Goal: Information Seeking & Learning: Learn about a topic

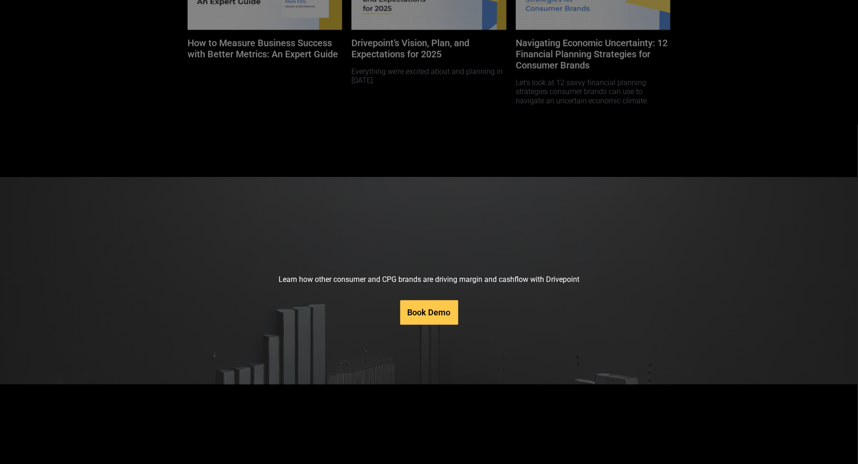
scroll to position [4355, 0]
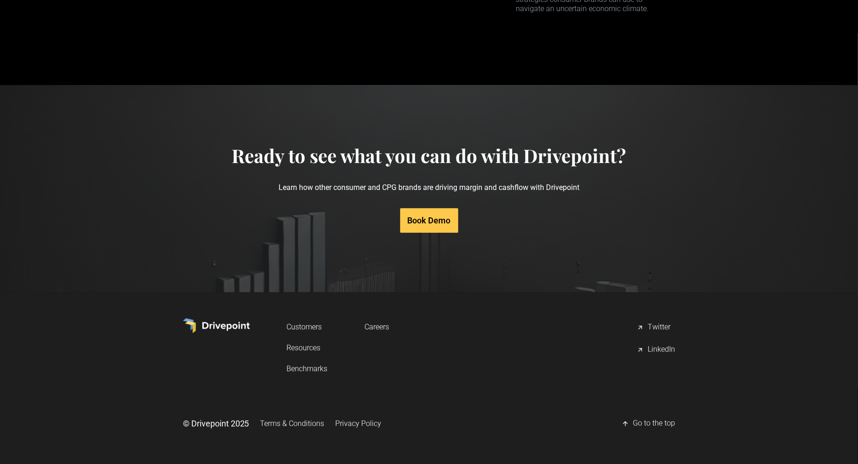
click at [308, 347] on link "Resources" at bounding box center [307, 347] width 41 height 17
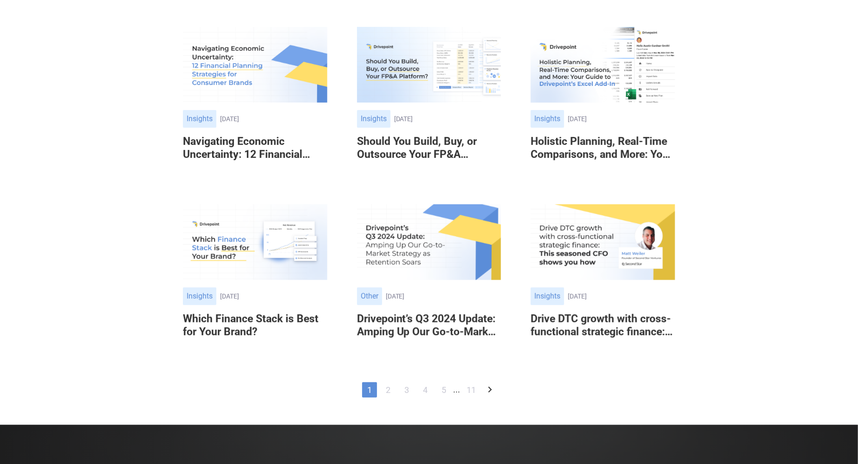
scroll to position [456, 0]
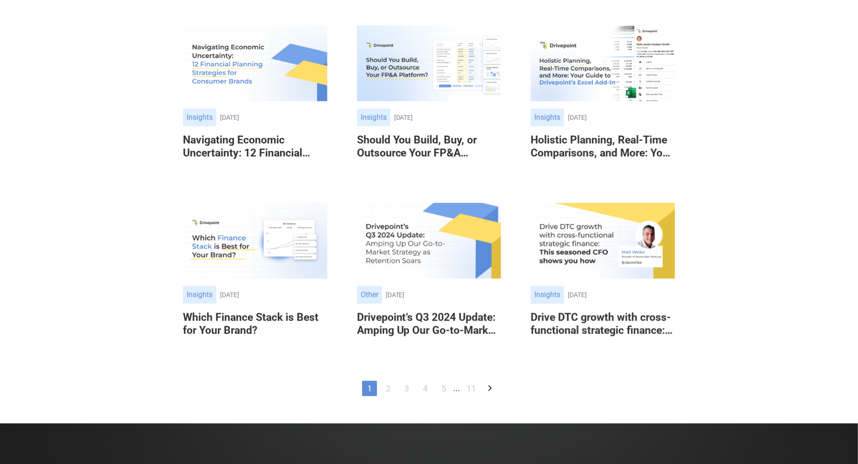
click at [383, 393] on link "2" at bounding box center [388, 388] width 15 height 15
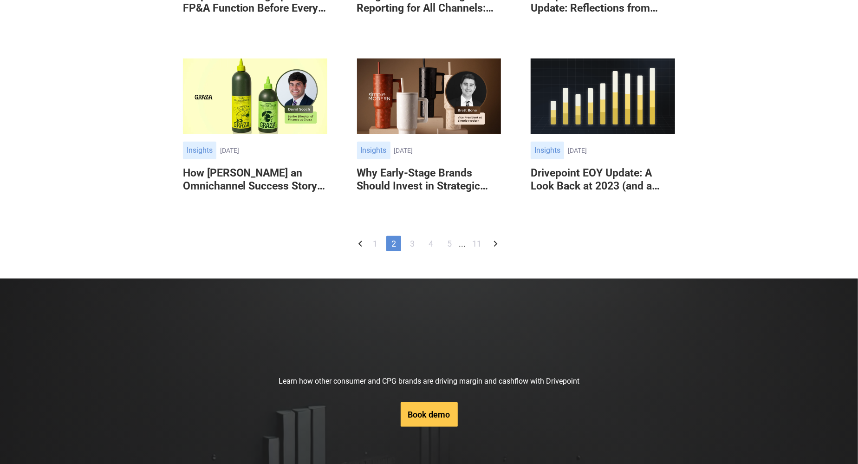
scroll to position [473, 0]
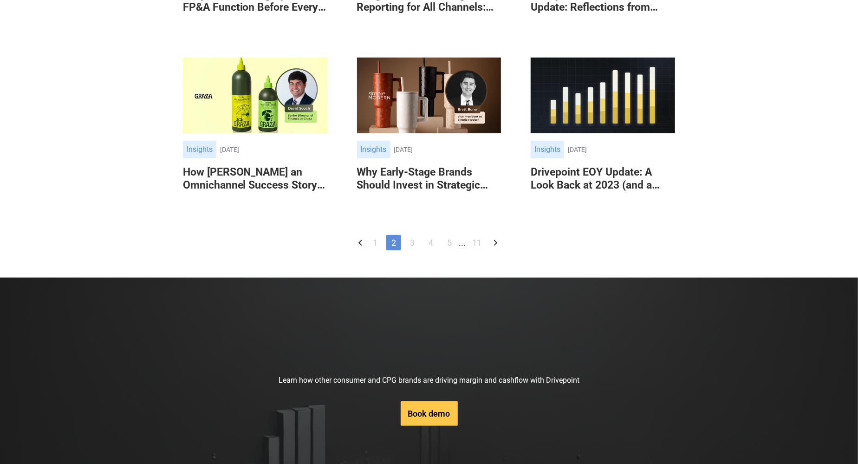
click at [283, 133] on img at bounding box center [255, 96] width 144 height 76
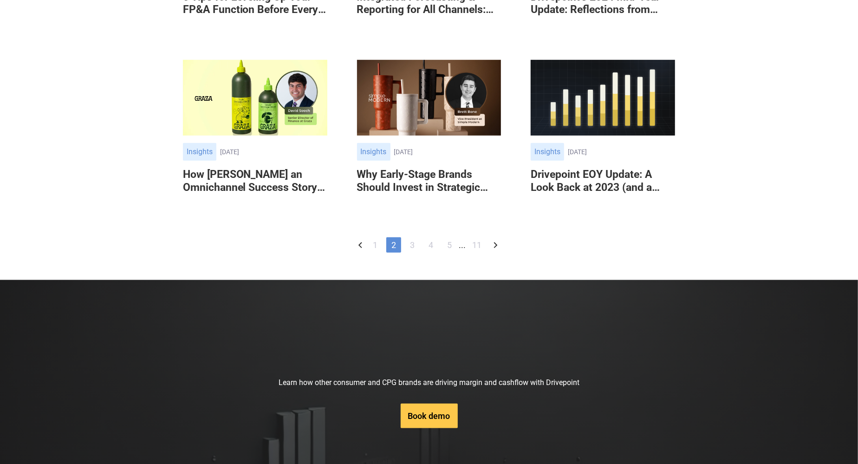
click at [411, 253] on link "3" at bounding box center [412, 244] width 15 height 15
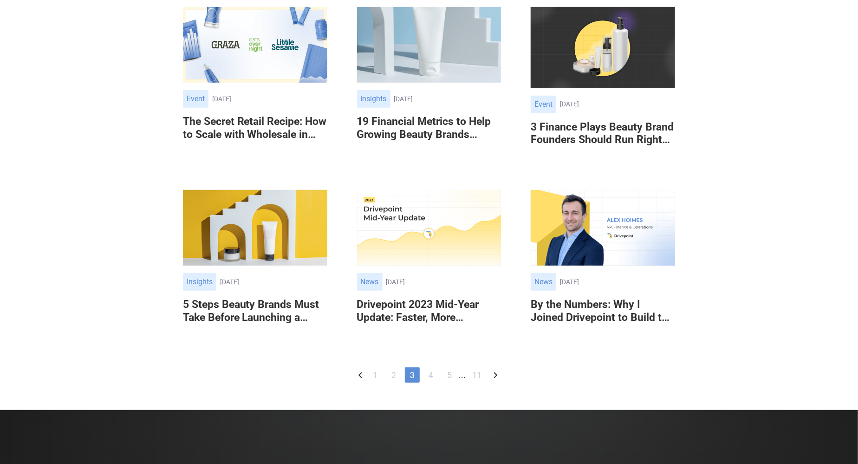
scroll to position [413, 0]
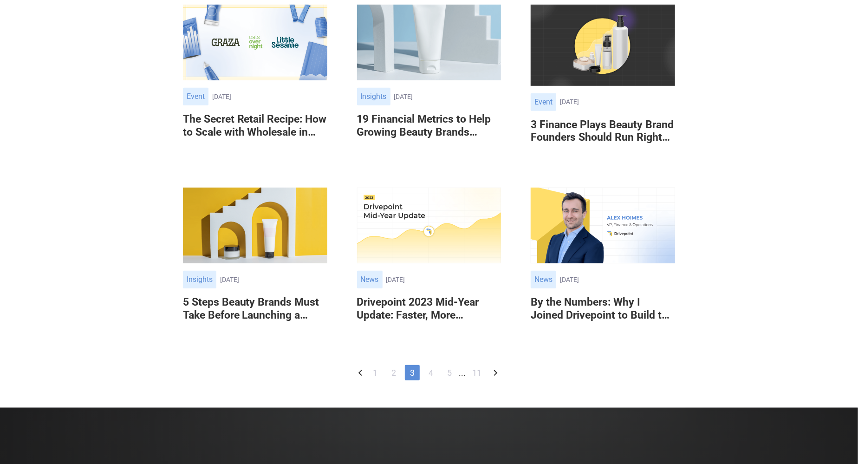
click at [588, 86] on img at bounding box center [603, 45] width 144 height 81
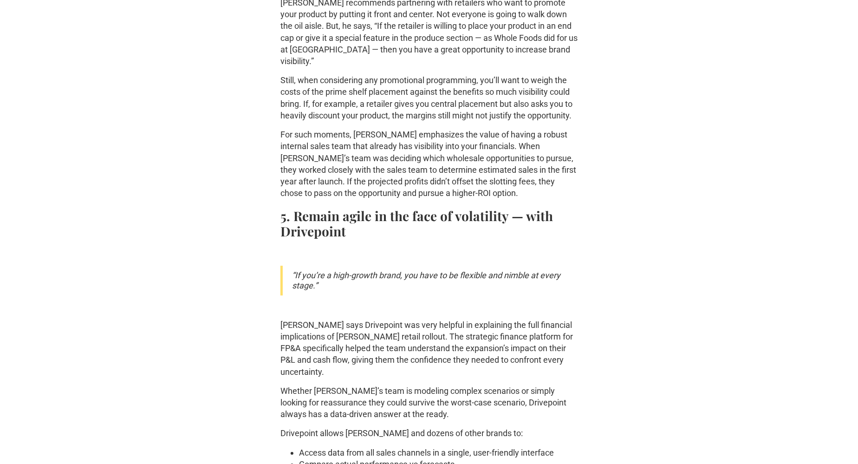
scroll to position [1984, 0]
